Goal: Task Accomplishment & Management: Manage account settings

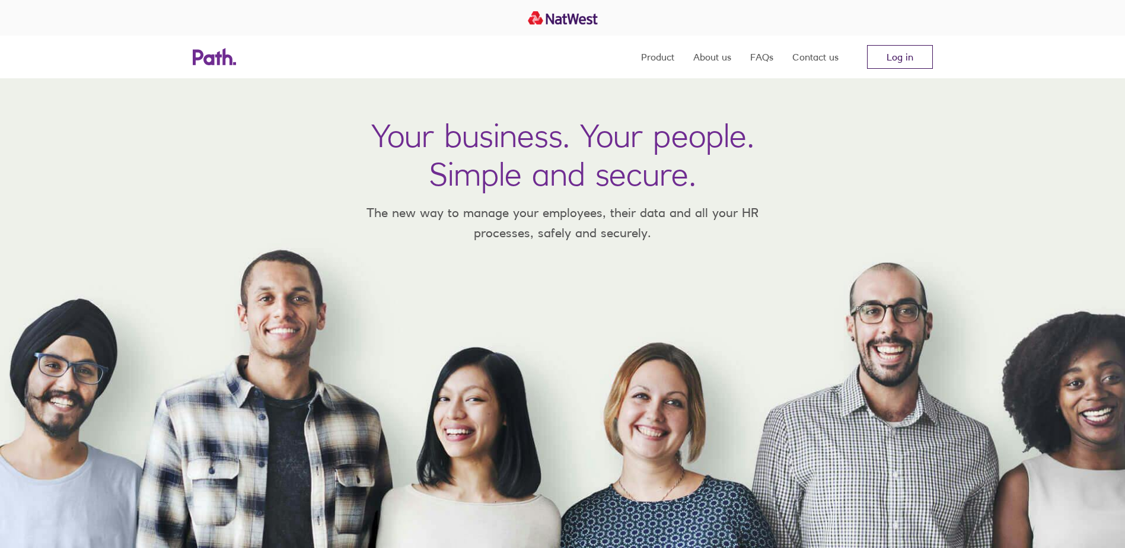
click at [888, 62] on link "Log in" at bounding box center [900, 57] width 66 height 24
click at [904, 59] on link "Log in" at bounding box center [900, 57] width 66 height 24
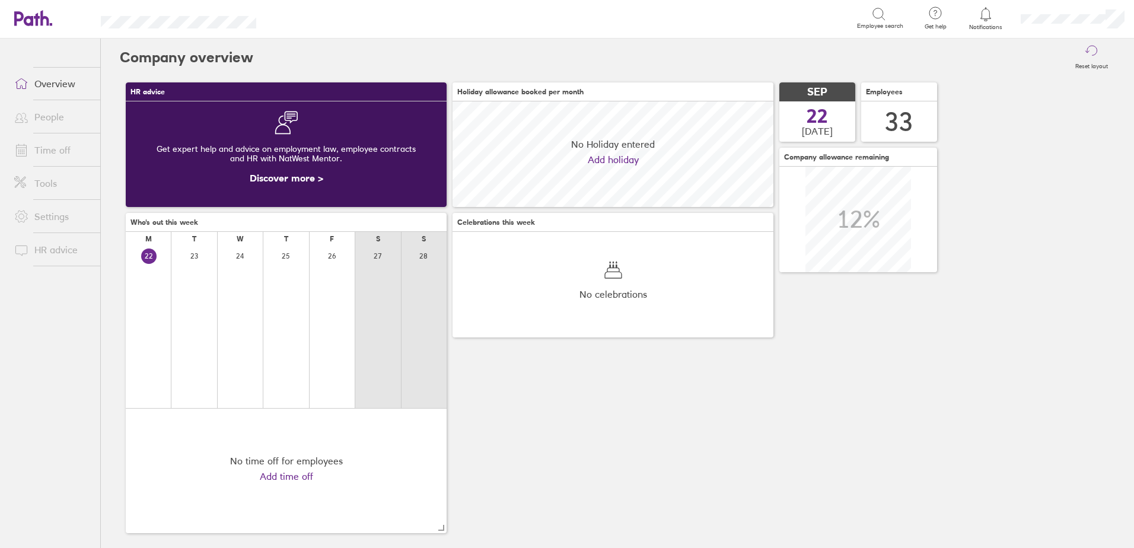
scroll to position [106, 321]
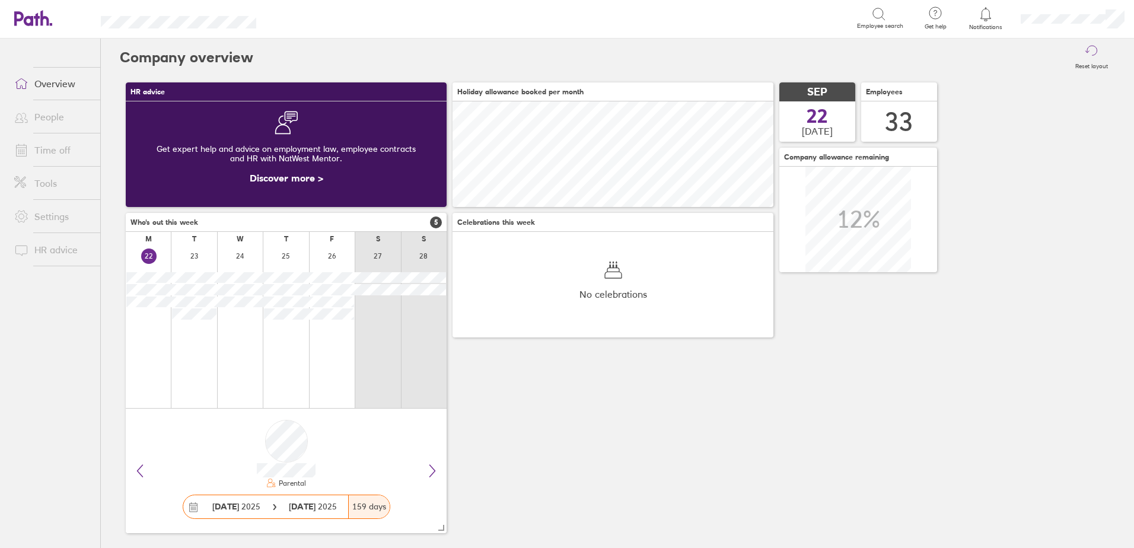
click at [57, 146] on link "Time off" at bounding box center [52, 150] width 95 height 24
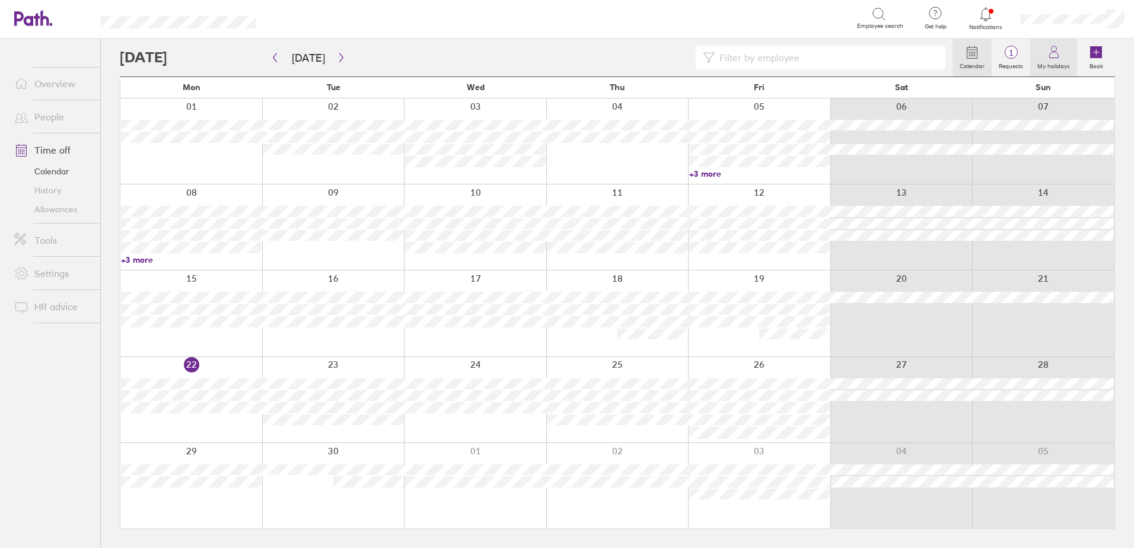
drag, startPoint x: 1015, startPoint y: 55, endPoint x: 1035, endPoint y: 74, distance: 26.9
click at [1015, 55] on span "1" at bounding box center [1011, 52] width 39 height 9
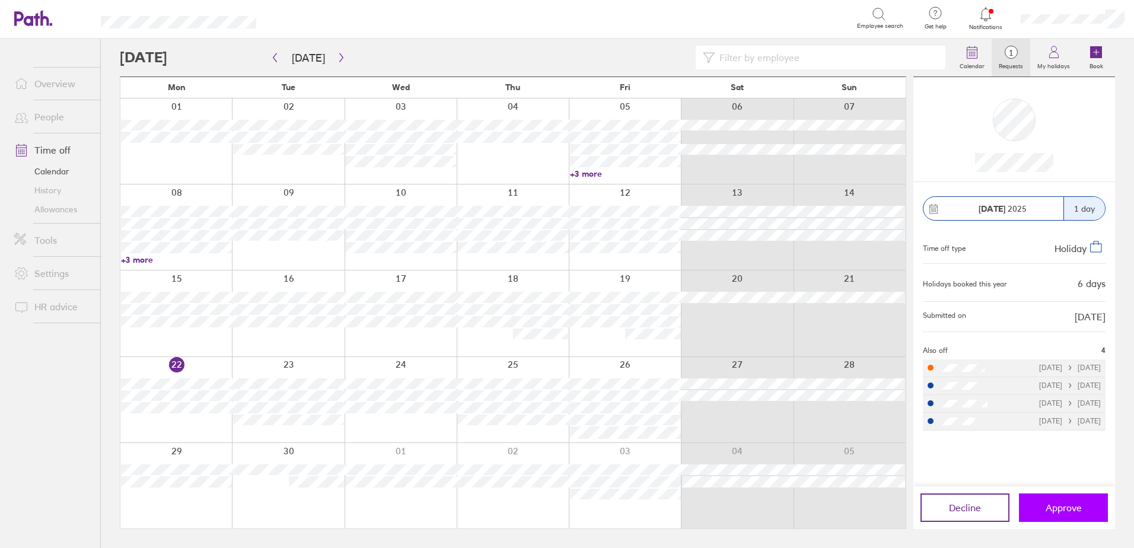
click at [1043, 504] on button "Approve" at bounding box center [1063, 507] width 89 height 28
